Goal: Find contact information

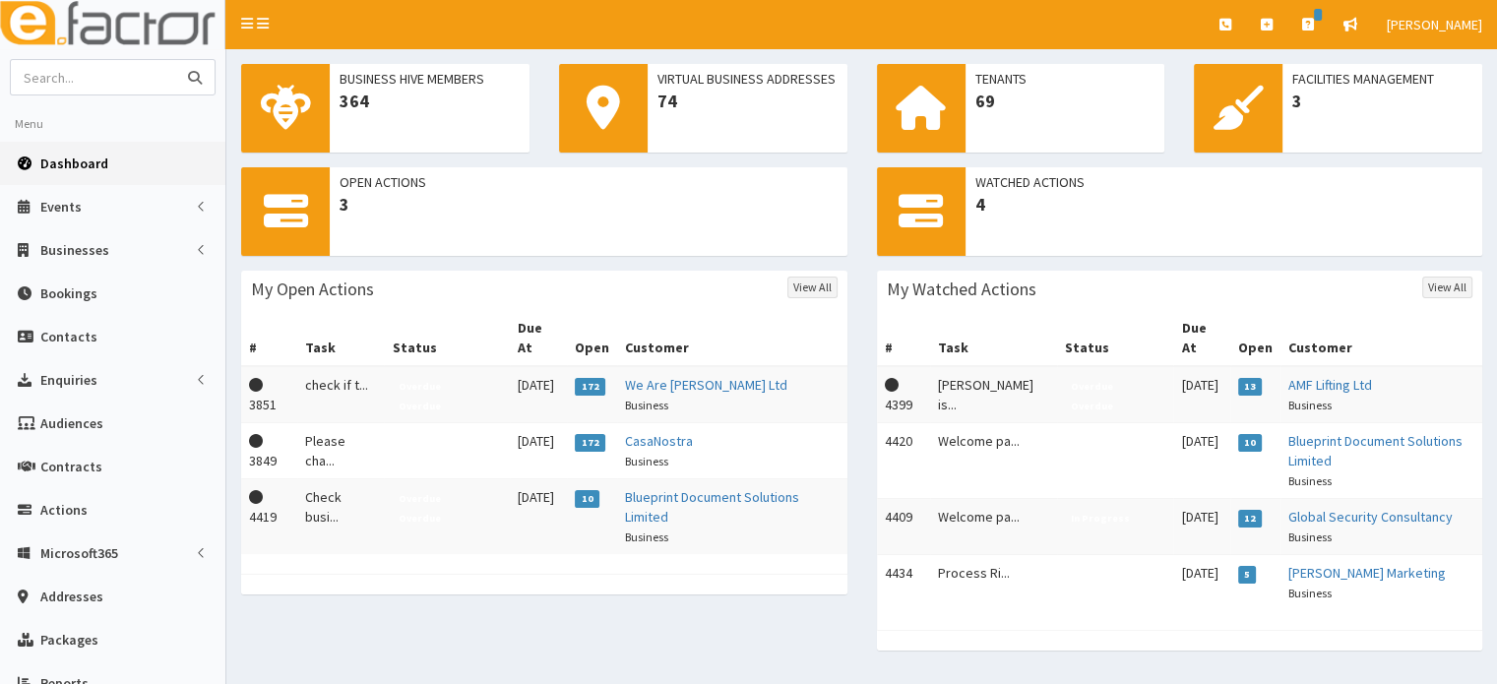
click at [123, 78] on input "text" at bounding box center [93, 77] width 165 height 34
type input "luvic"
click at [175, 60] on button "submit" at bounding box center [194, 77] width 39 height 34
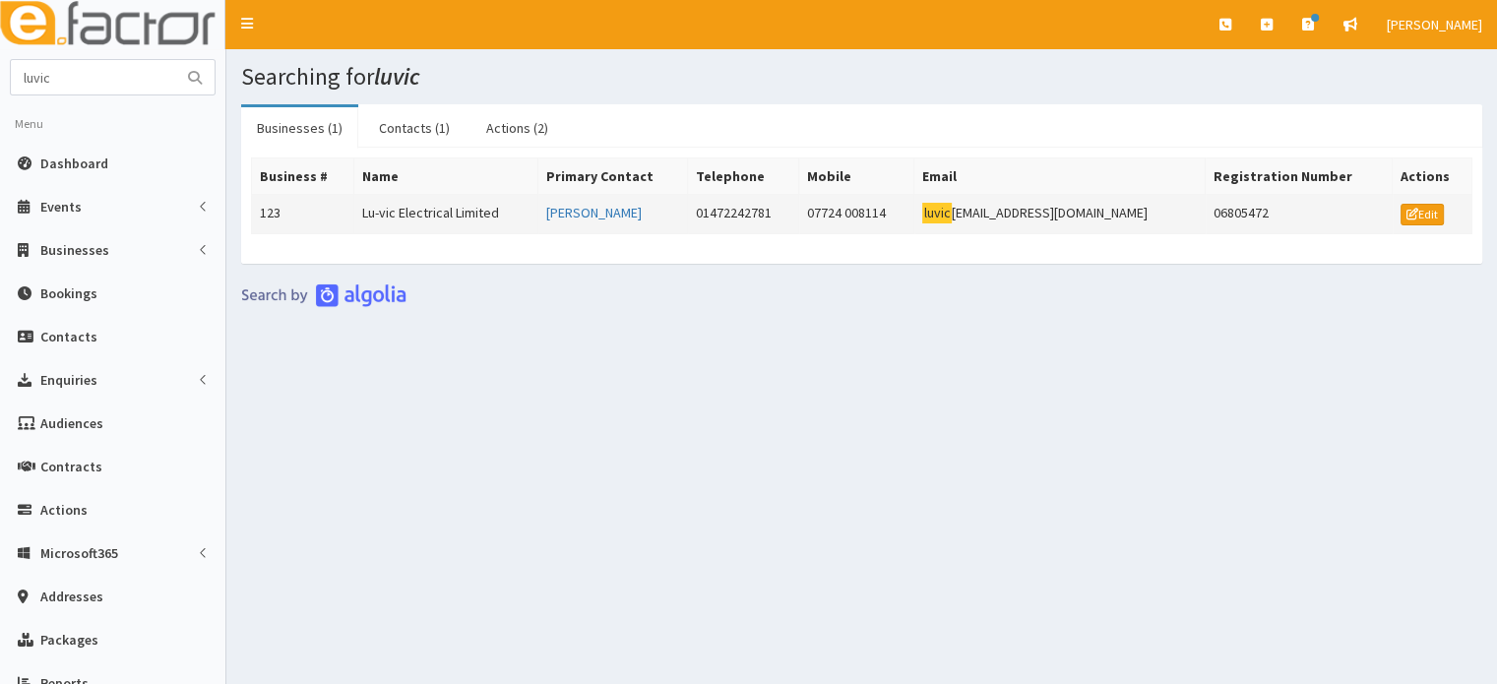
click at [394, 223] on td "Lu-vic Electrical Limited" at bounding box center [445, 214] width 185 height 39
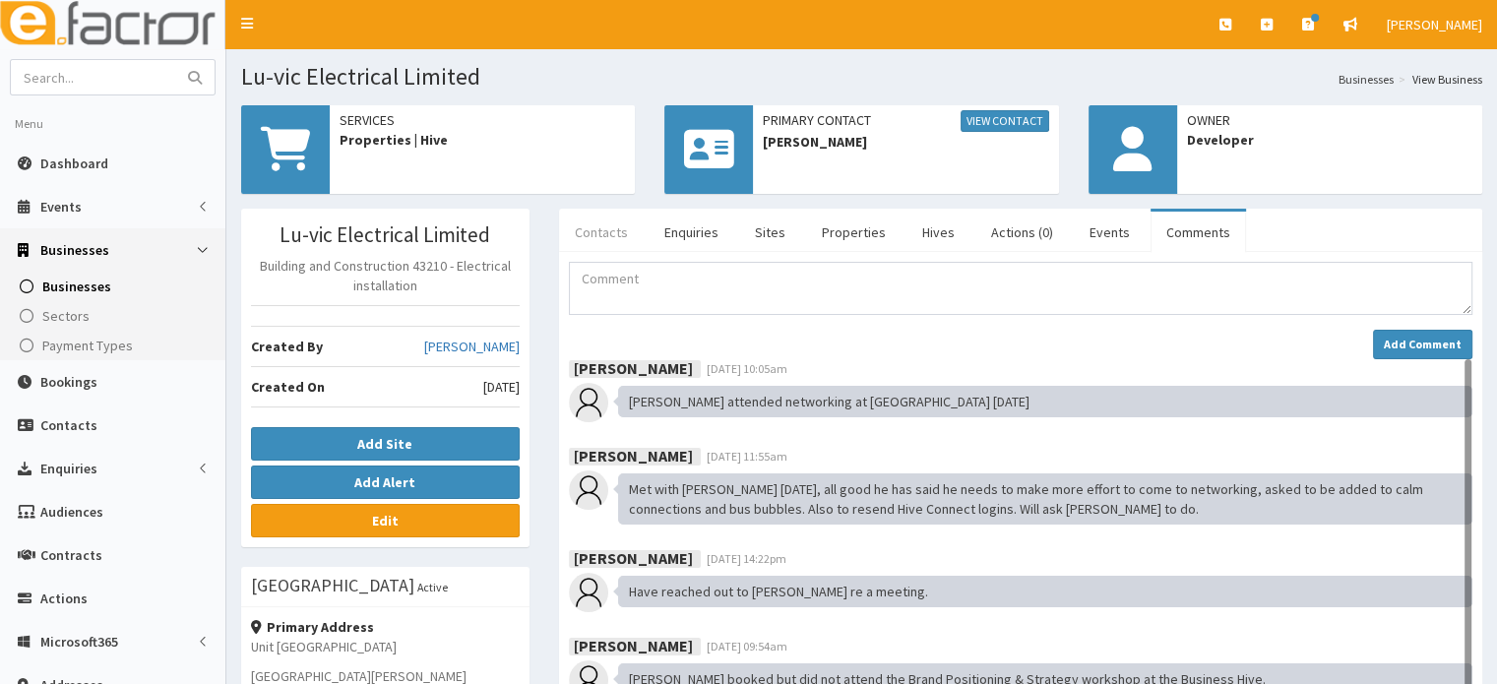
click at [618, 226] on link "Contacts" at bounding box center [601, 232] width 85 height 41
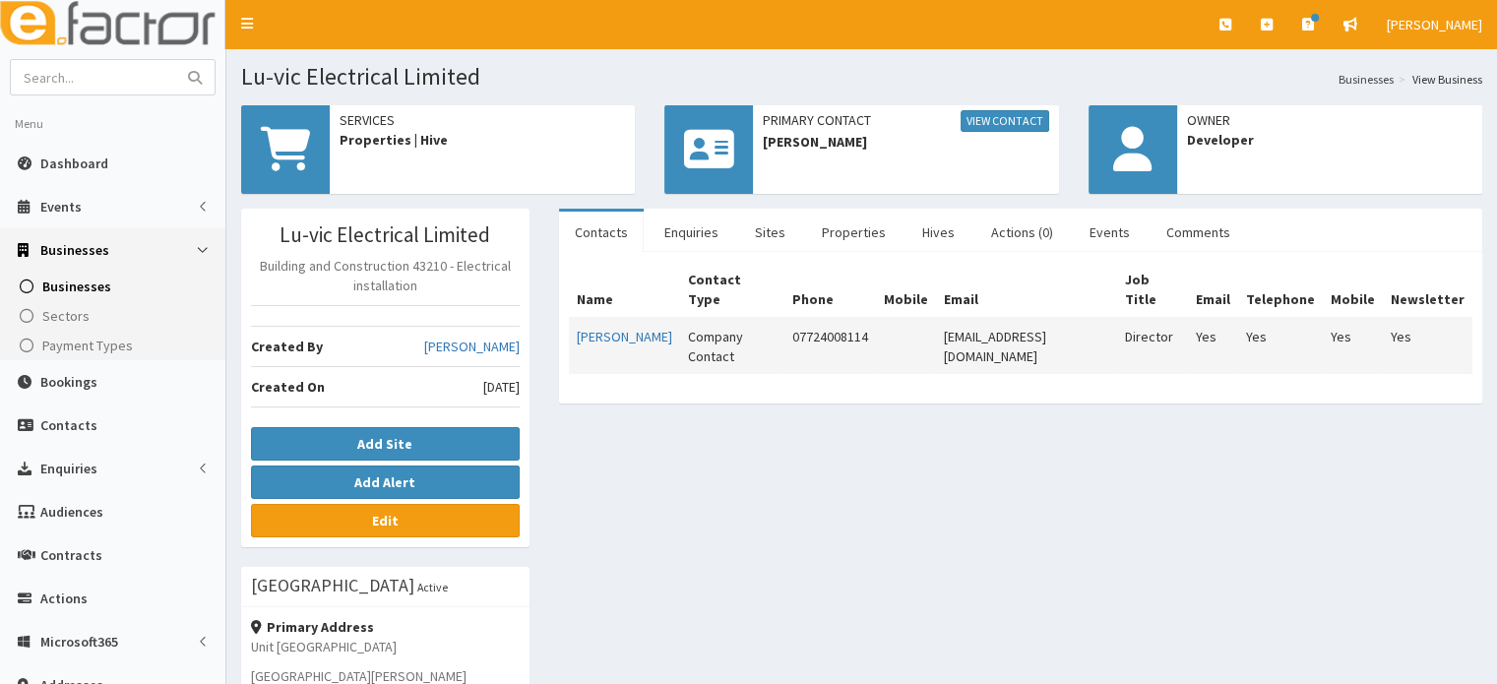
drag, startPoint x: 1126, startPoint y: 314, endPoint x: 930, endPoint y: 319, distance: 195.9
click at [930, 319] on tr "[PERSON_NAME] Company Contact 07724008114 [EMAIL_ADDRESS][DOMAIN_NAME] Director…" at bounding box center [1021, 346] width 904 height 56
copy tr "[EMAIL_ADDRESS][DOMAIN_NAME]"
